Goal: Information Seeking & Learning: Learn about a topic

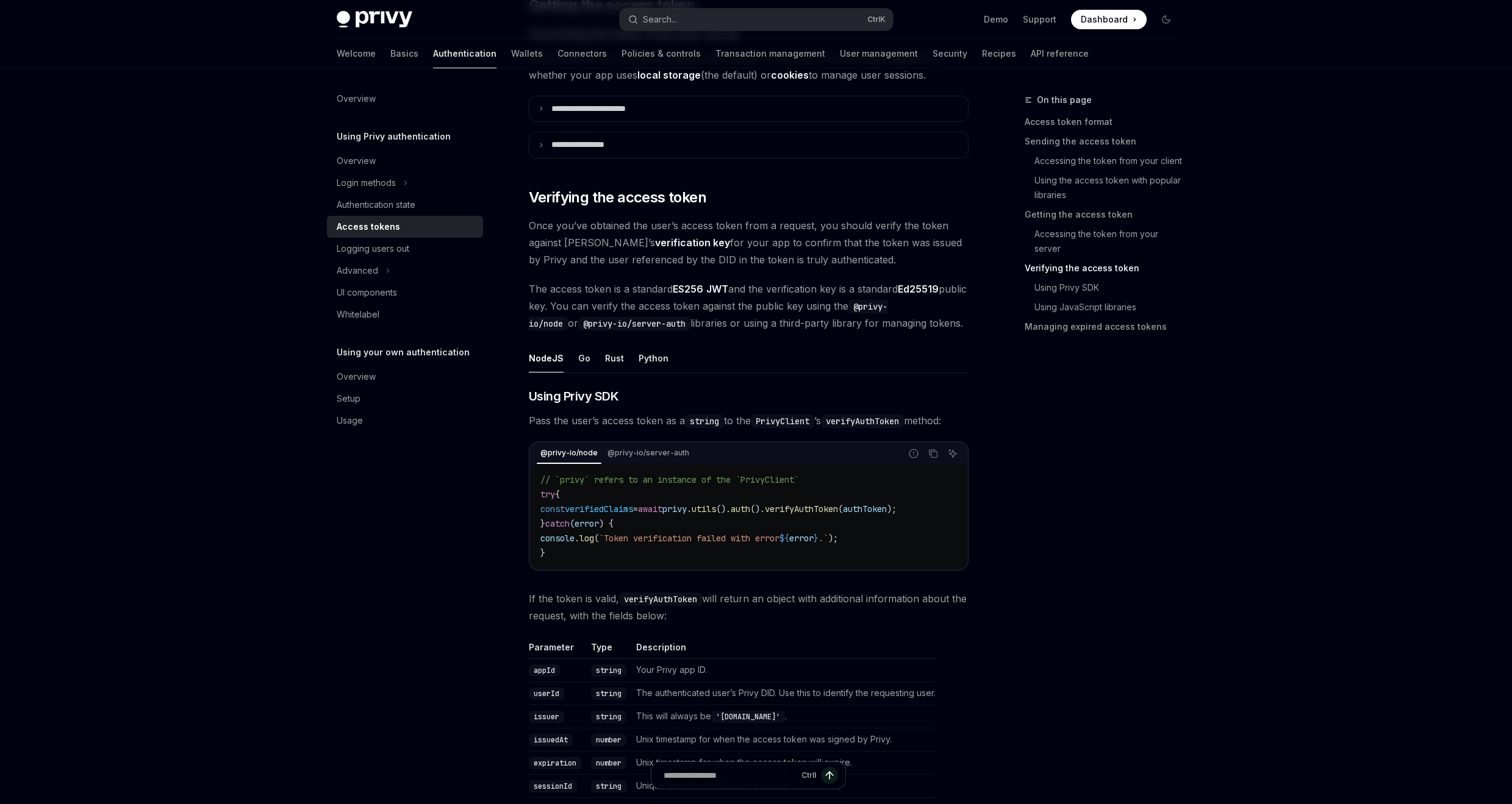
scroll to position [1830, 0]
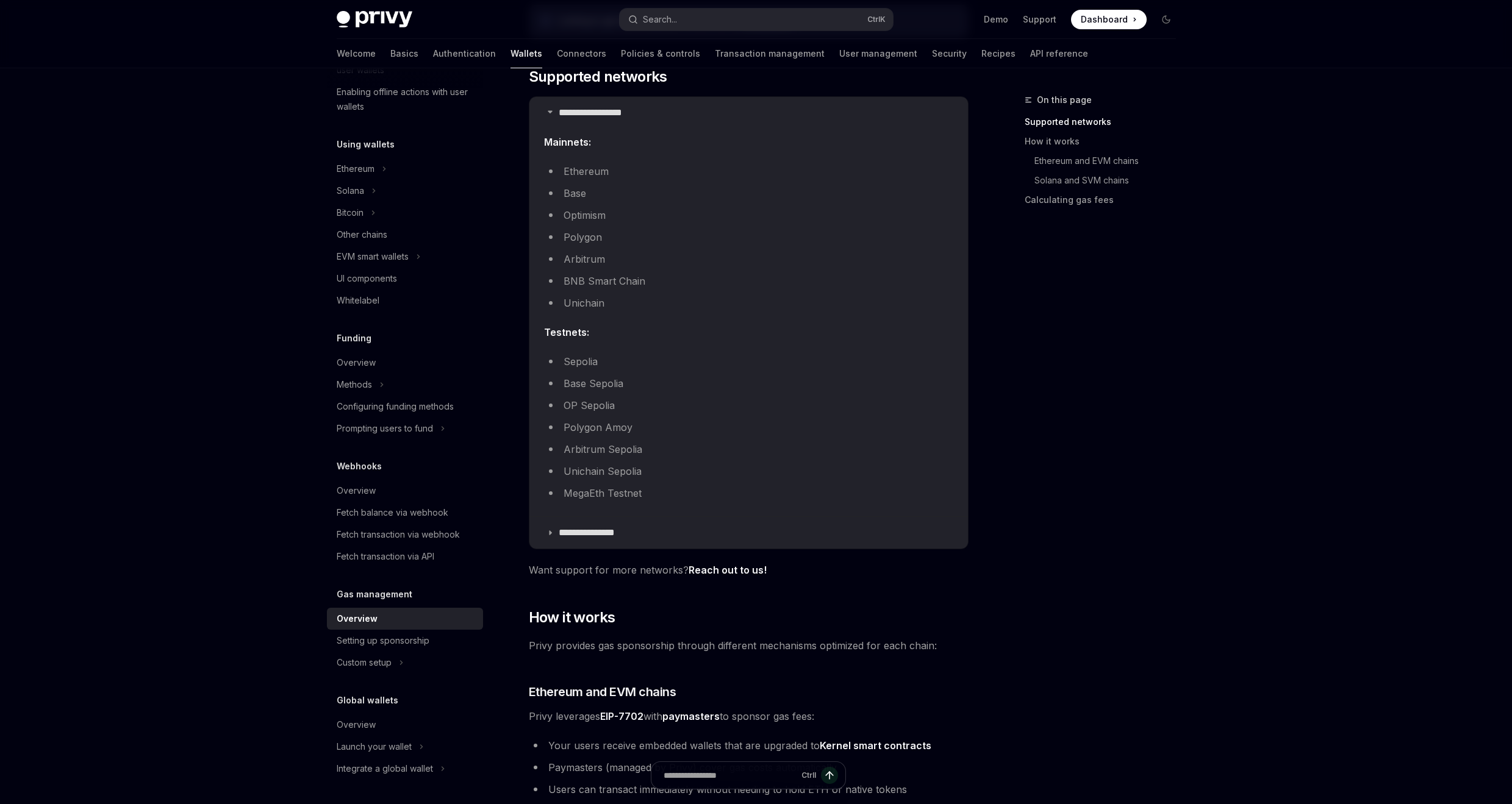
scroll to position [225, 0]
drag, startPoint x: 642, startPoint y: 505, endPoint x: 637, endPoint y: 481, distance: 24.5
click at [637, 481] on children "Mainnets: Ethereum Base Optimism Polygon Arbitrum BNB Smart Chain Unichain Test…" at bounding box center [748, 324] width 409 height 373
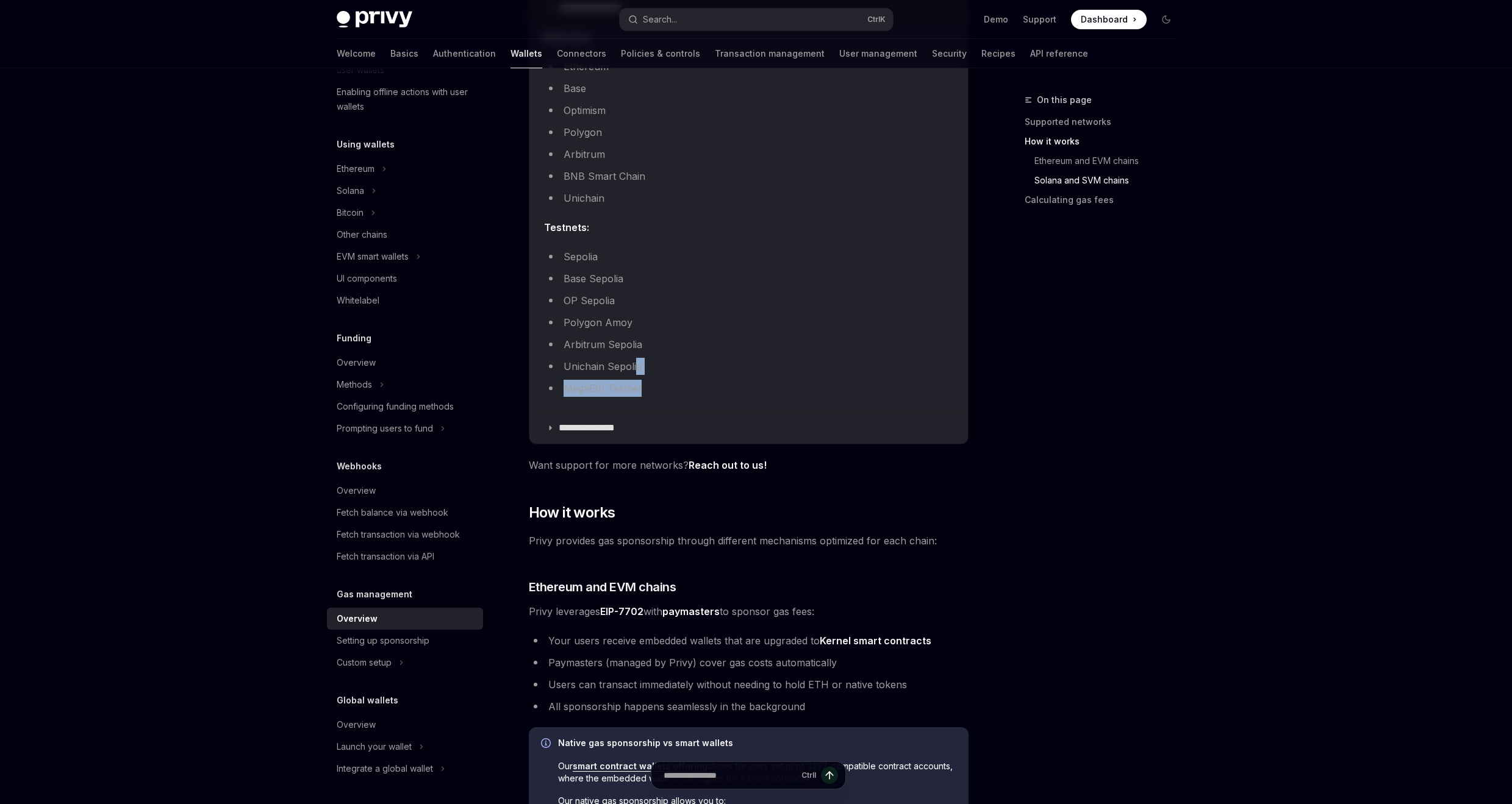
scroll to position [147, 0]
